Goal: Task Accomplishment & Management: Manage account settings

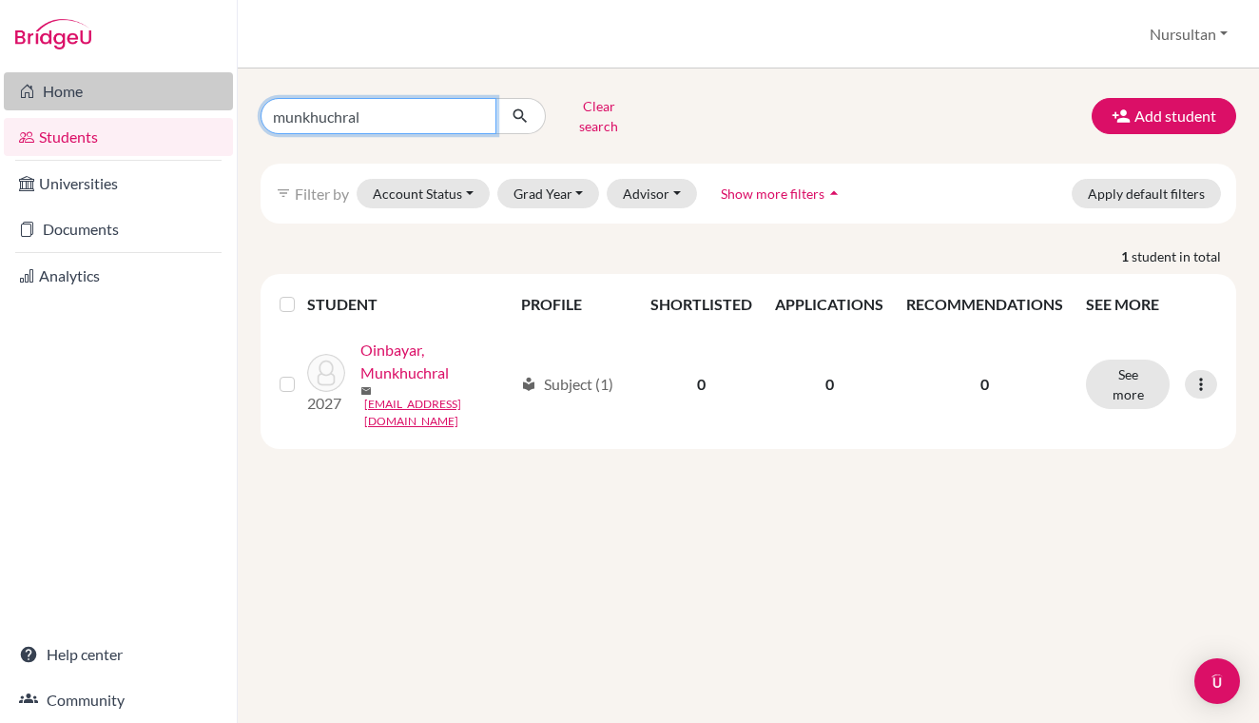
drag, startPoint x: 385, startPoint y: 110, endPoint x: 222, endPoint y: 106, distance: 163.6
click at [222, 106] on div "Home Students Universities Documents Analytics Help center Community Students o…" at bounding box center [629, 361] width 1259 height 723
type input "khan"
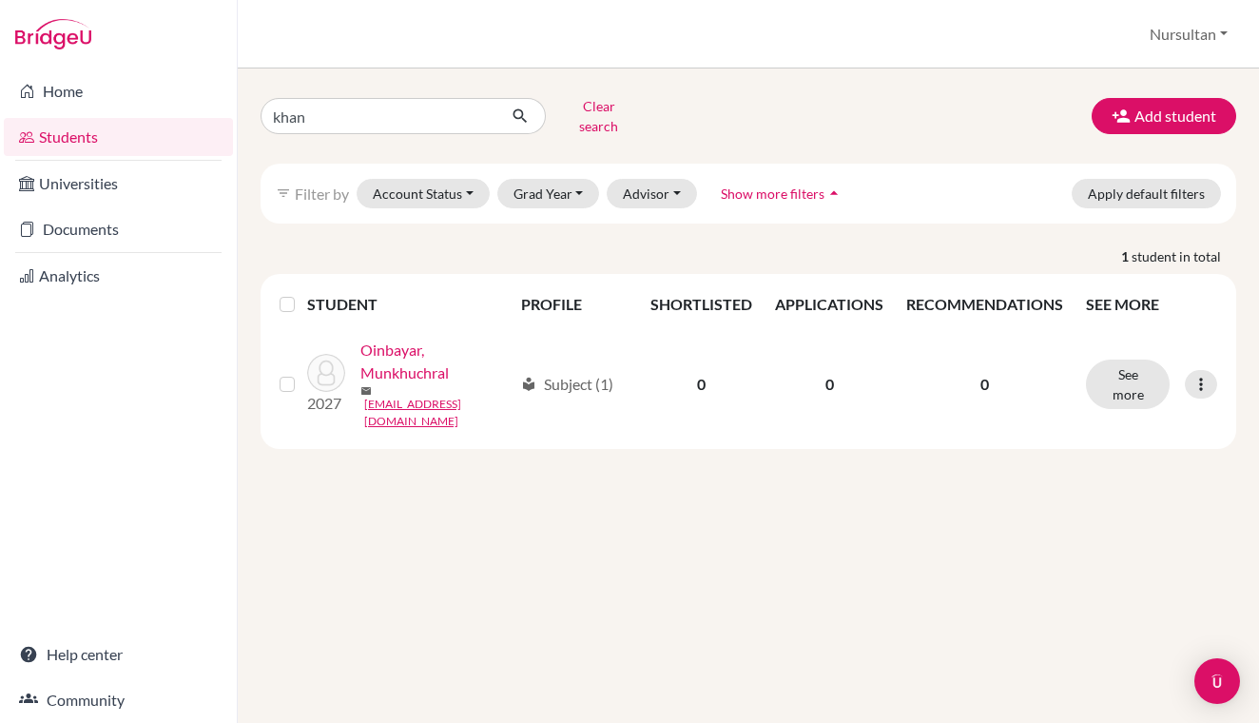
drag, startPoint x: 222, startPoint y: 106, endPoint x: 520, endPoint y: 116, distance: 298.7
click at [520, 116] on icon "submit" at bounding box center [520, 115] width 19 height 19
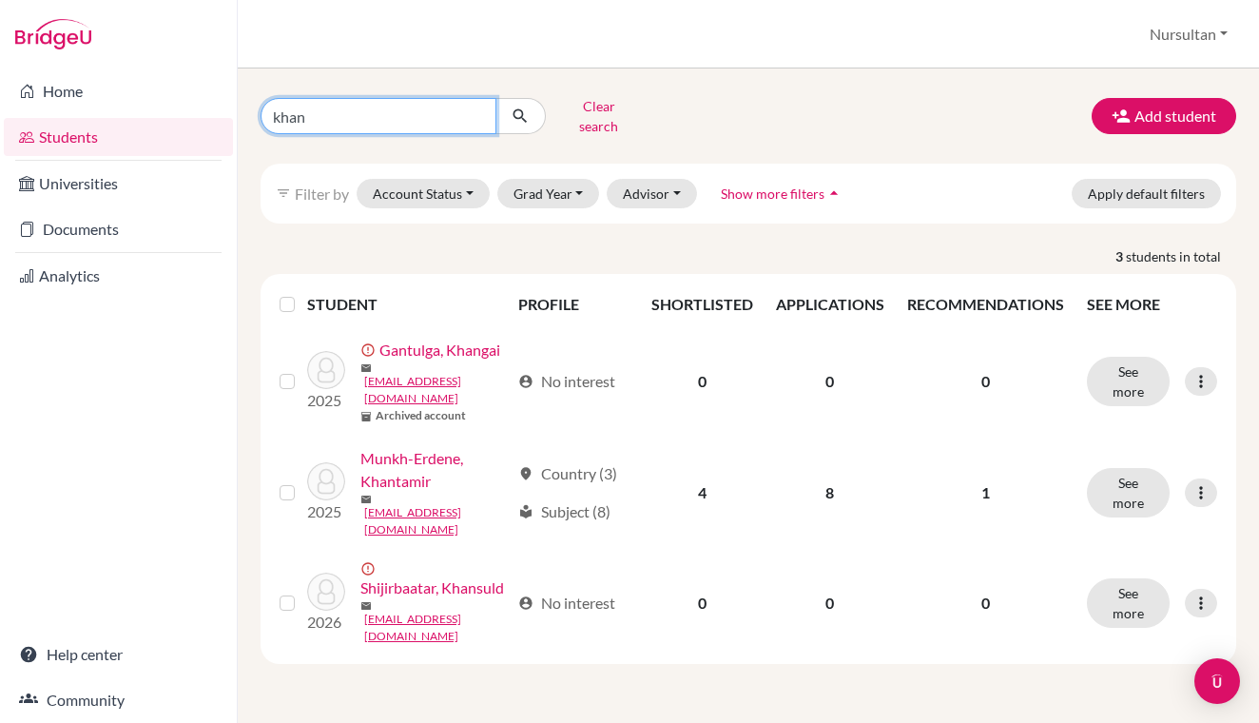
click at [340, 120] on input "khan" at bounding box center [378, 116] width 236 height 36
type input "khayan"
click at [533, 114] on button "submit" at bounding box center [520, 116] width 50 height 36
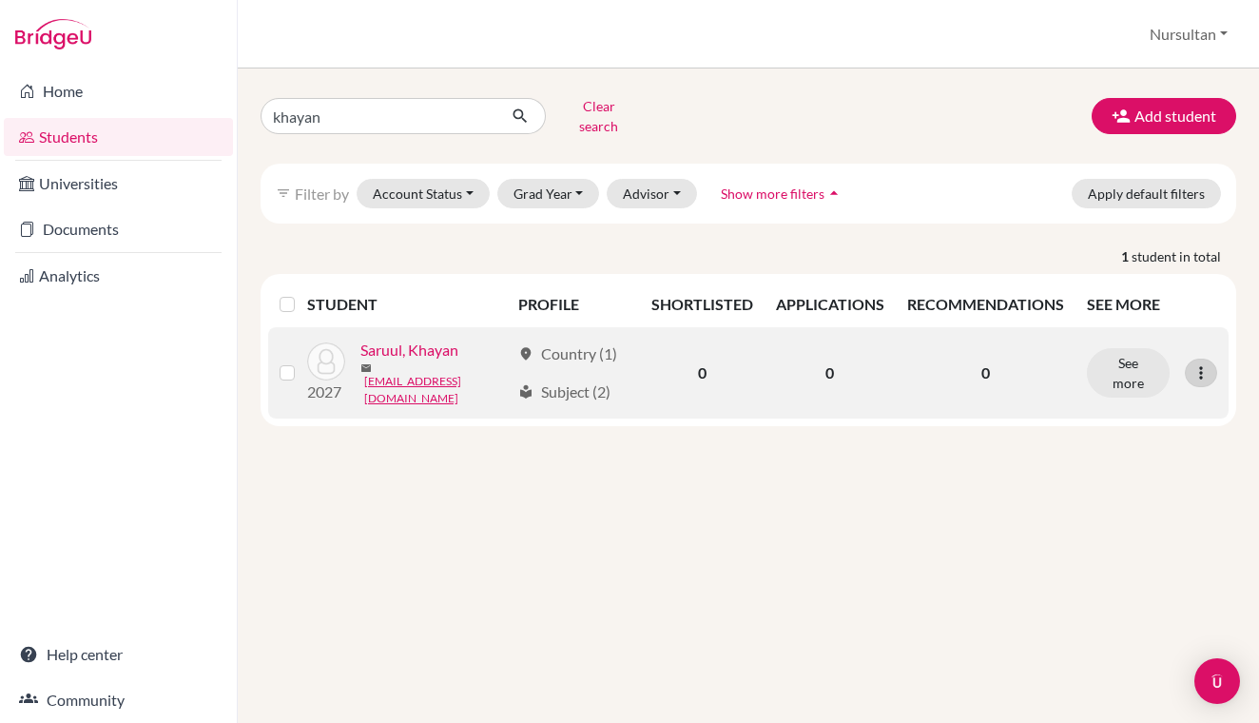
click at [1208, 363] on icon at bounding box center [1200, 372] width 19 height 19
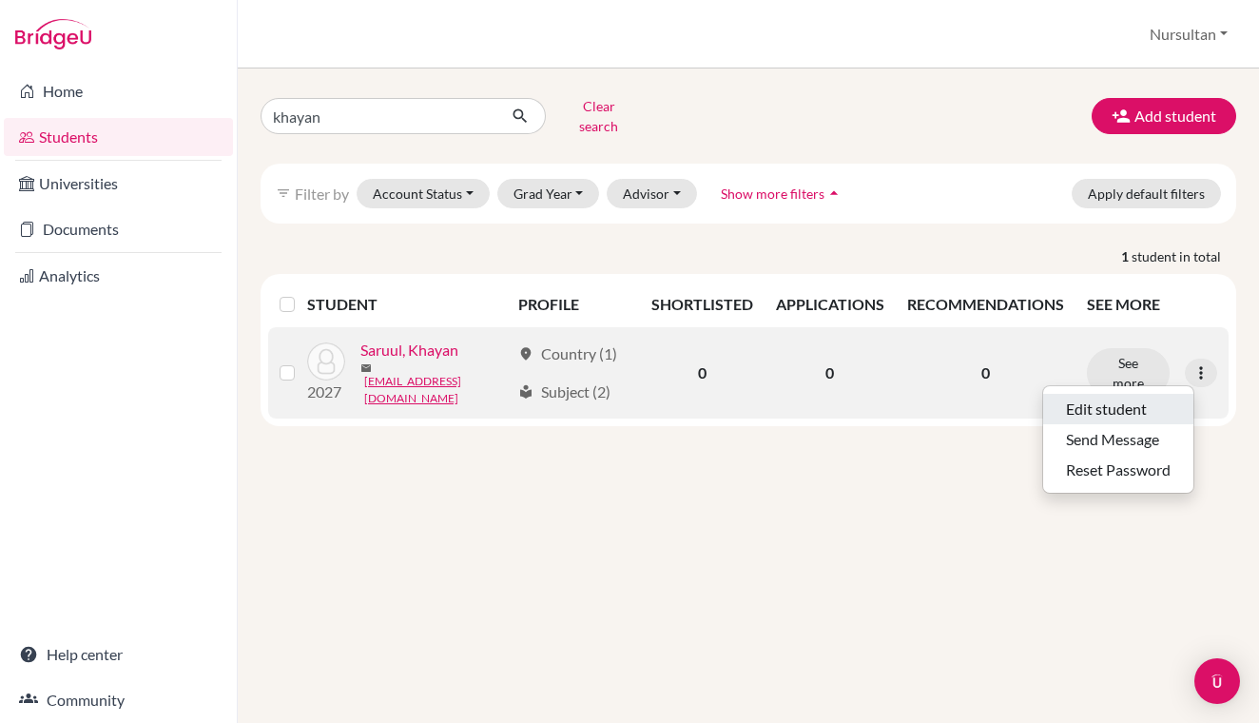
click at [1114, 394] on button "Edit student" at bounding box center [1118, 409] width 150 height 30
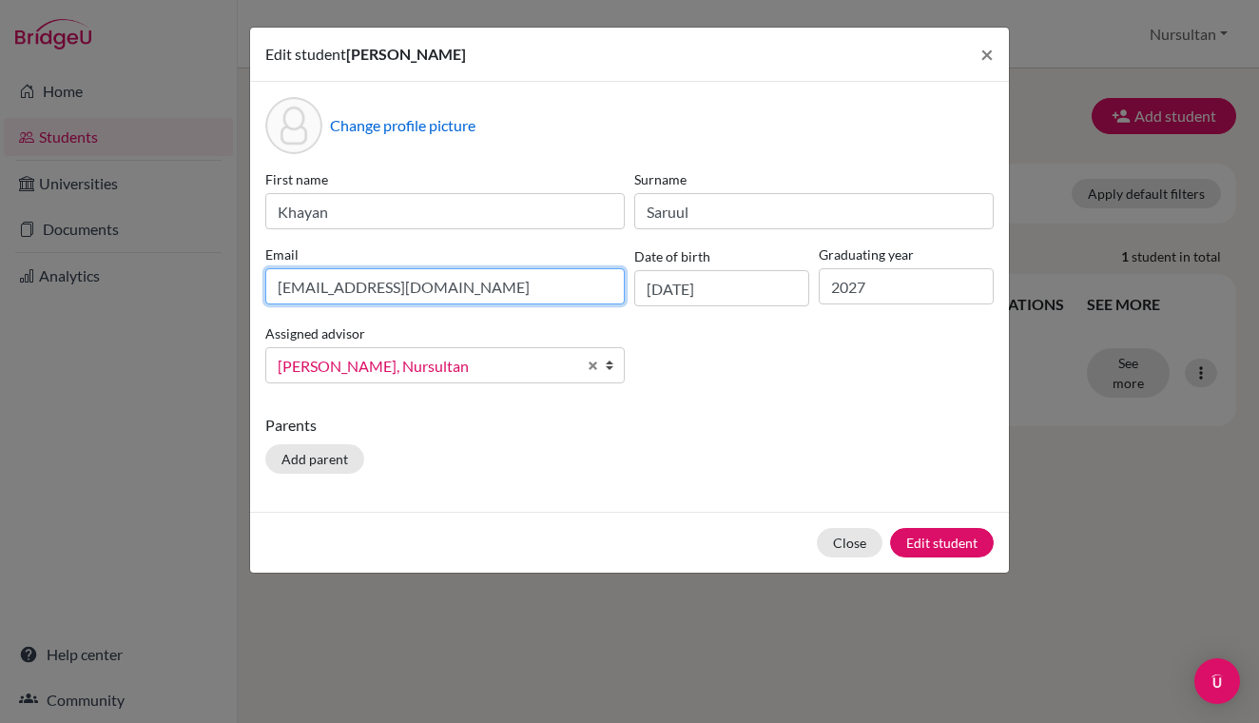
drag, startPoint x: 527, startPoint y: 298, endPoint x: 300, endPoint y: 295, distance: 226.3
type input "a"
type input "[EMAIL_ADDRESS][DOMAIN_NAME]"
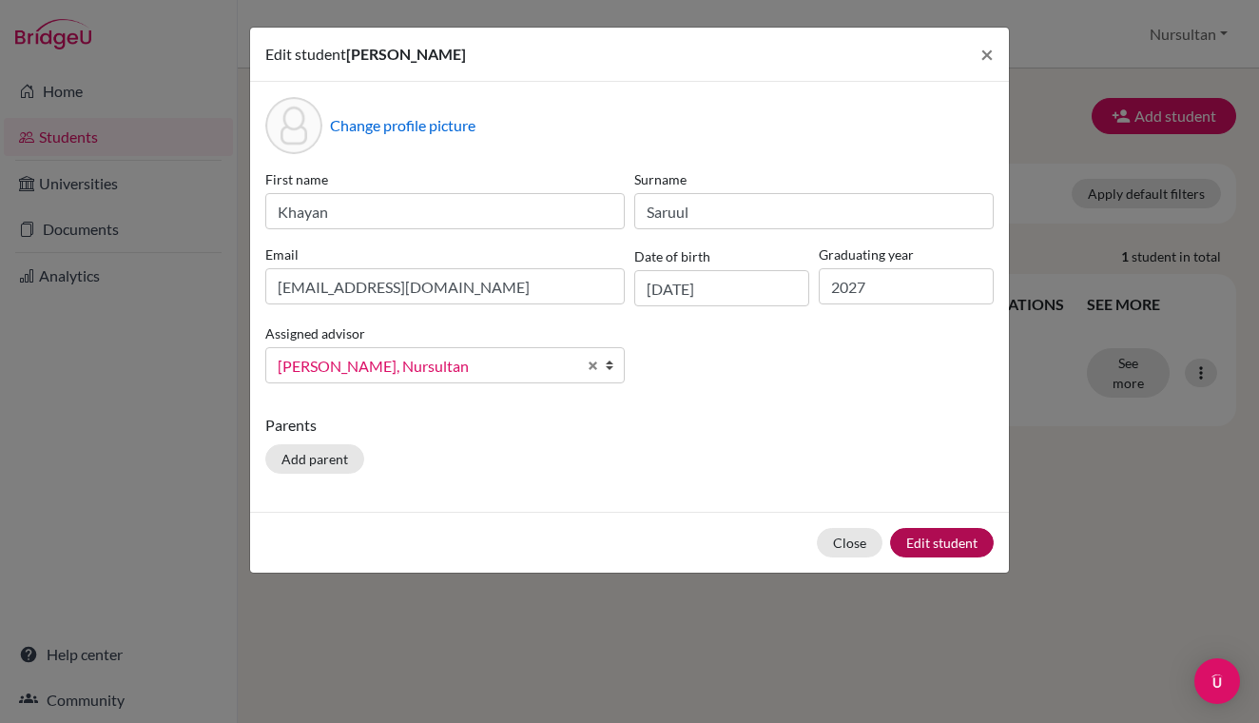
click at [936, 545] on button "Edit student" at bounding box center [942, 542] width 104 height 29
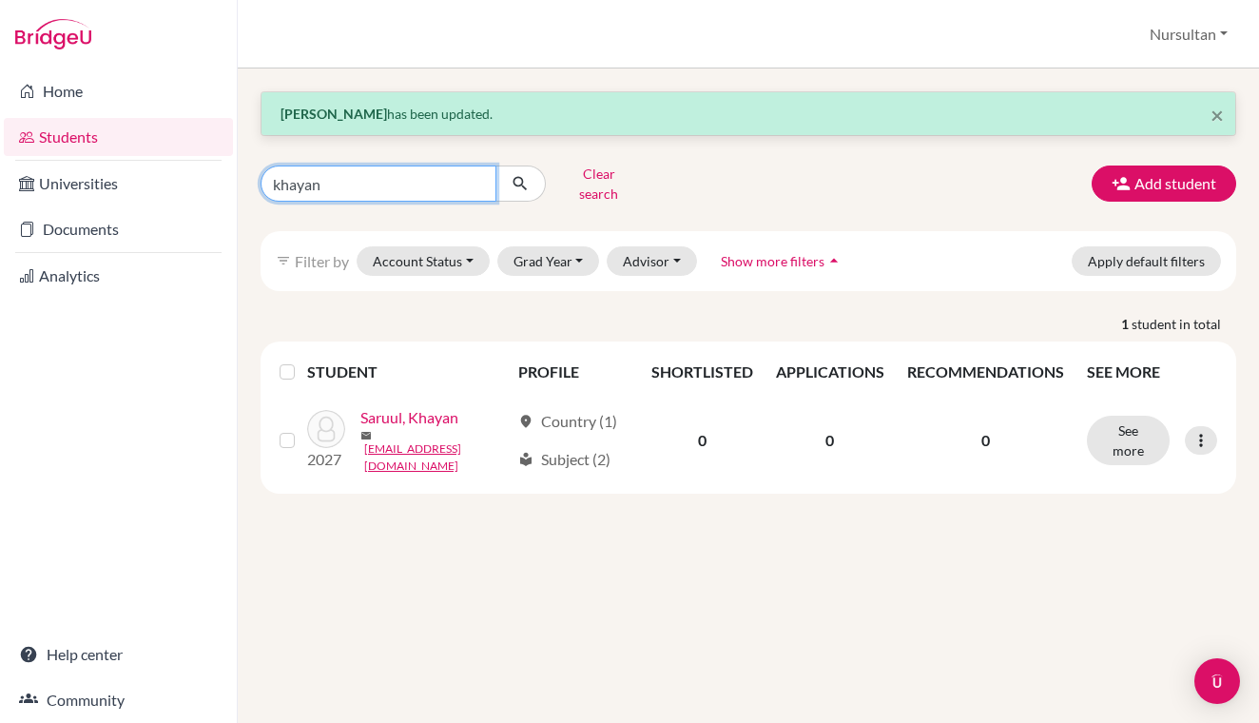
drag, startPoint x: 382, startPoint y: 166, endPoint x: 205, endPoint y: 202, distance: 180.5
click at [205, 203] on div "Home Students Universities Documents Analytics Help center Community Students o…" at bounding box center [629, 361] width 1259 height 723
drag, startPoint x: 336, startPoint y: 200, endPoint x: 363, endPoint y: 183, distance: 32.0
click at [363, 183] on input "[PERSON_NAME]" at bounding box center [378, 183] width 236 height 36
type input "jargal"
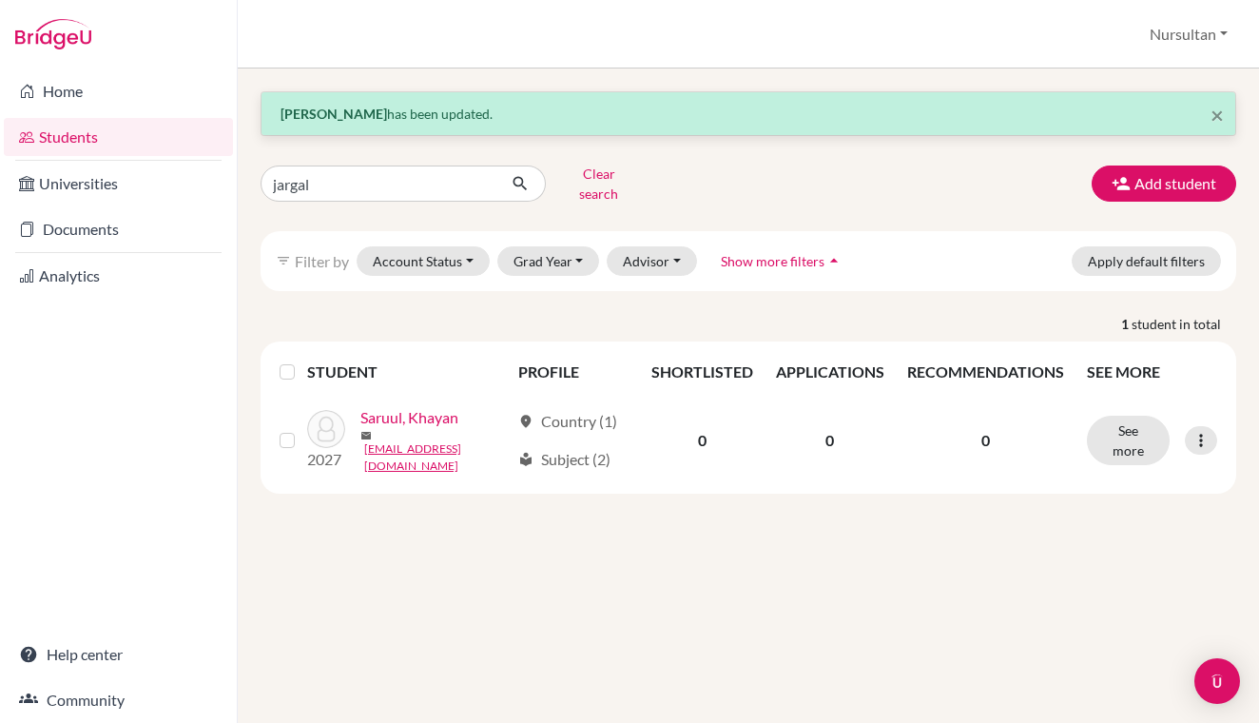
click at [528, 180] on icon "submit" at bounding box center [520, 183] width 19 height 19
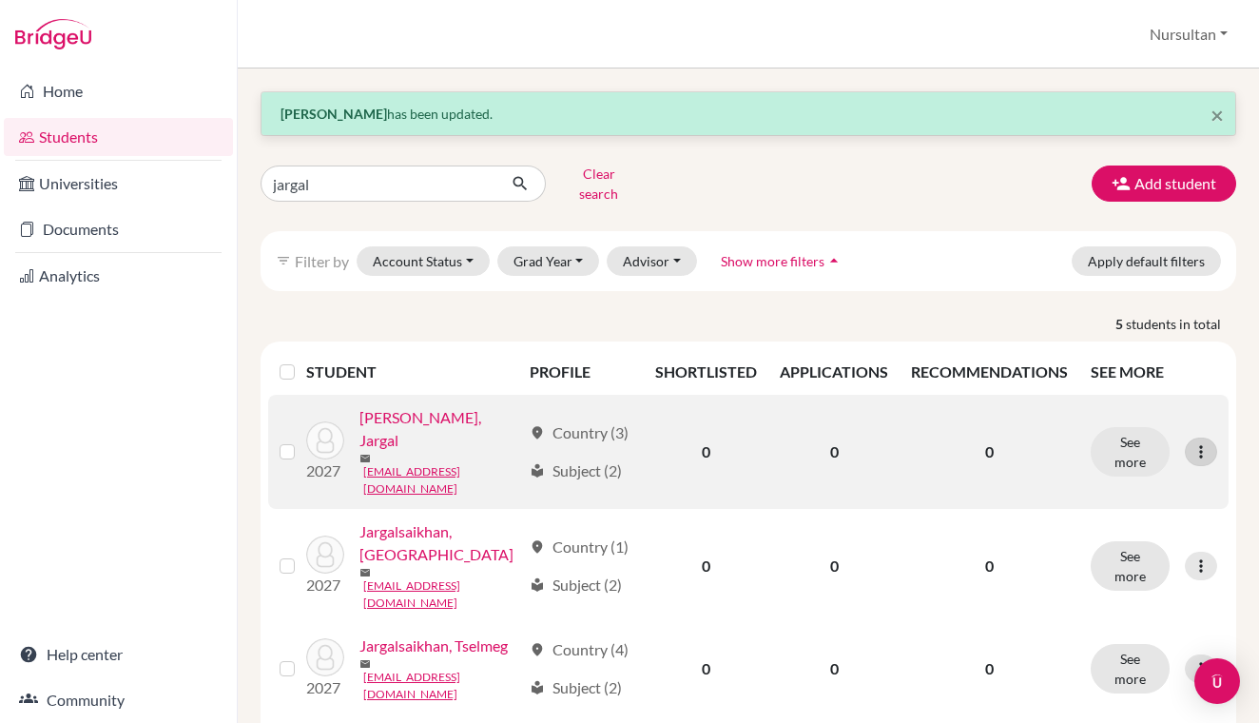
click at [1203, 442] on icon at bounding box center [1200, 451] width 19 height 19
click at [1122, 465] on button "Edit student" at bounding box center [1118, 476] width 150 height 30
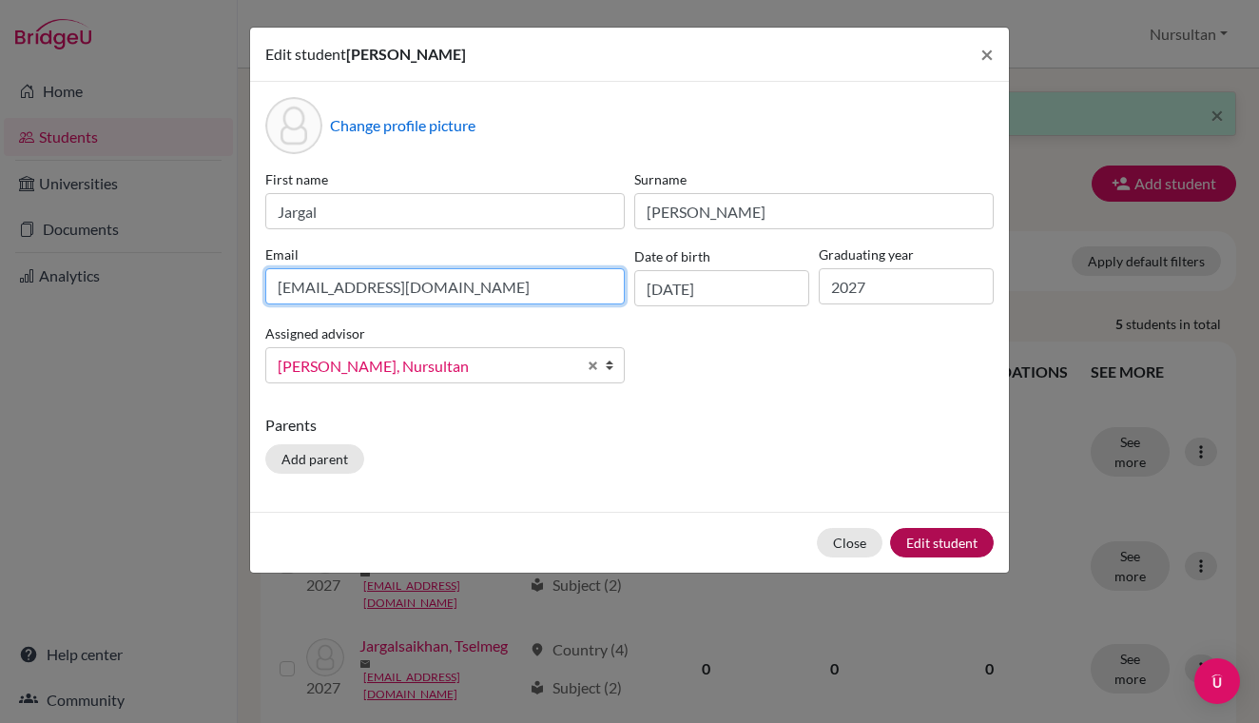
type input "[EMAIL_ADDRESS][DOMAIN_NAME]"
click at [937, 543] on button "Edit student" at bounding box center [942, 542] width 104 height 29
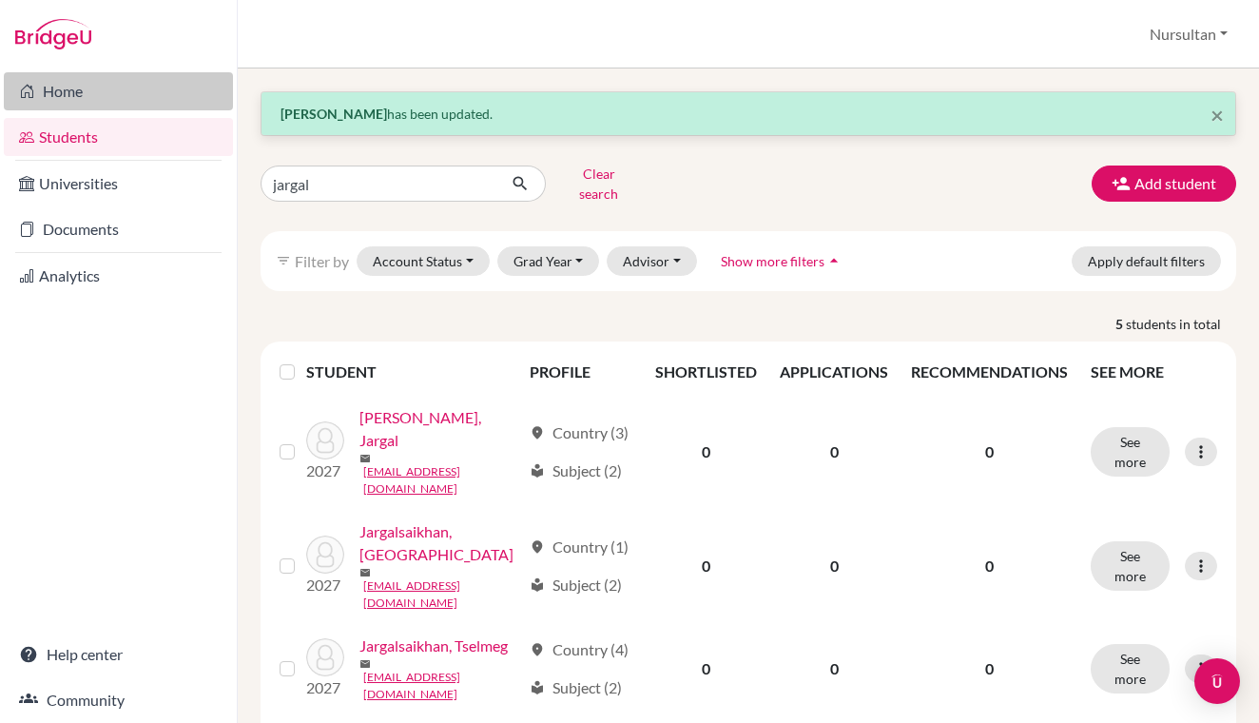
click at [63, 97] on link "Home" at bounding box center [118, 91] width 229 height 38
